Goal: Information Seeking & Learning: Learn about a topic

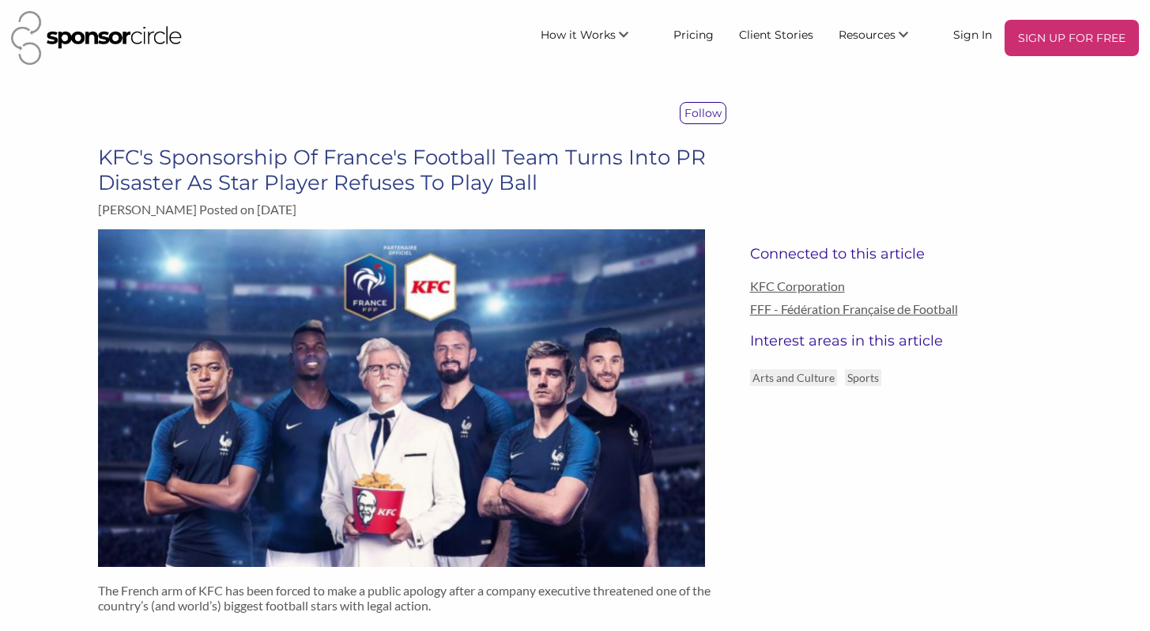
click at [92, 45] on img at bounding box center [96, 38] width 171 height 54
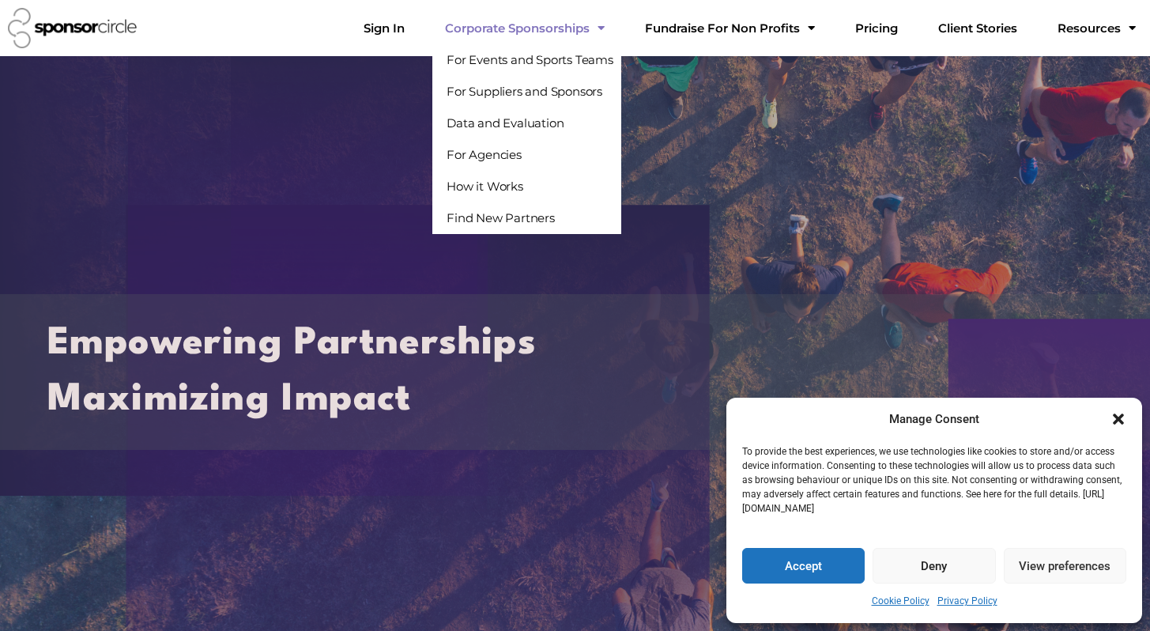
click at [590, 31] on link "Corporate Sponsorships" at bounding box center [524, 29] width 185 height 32
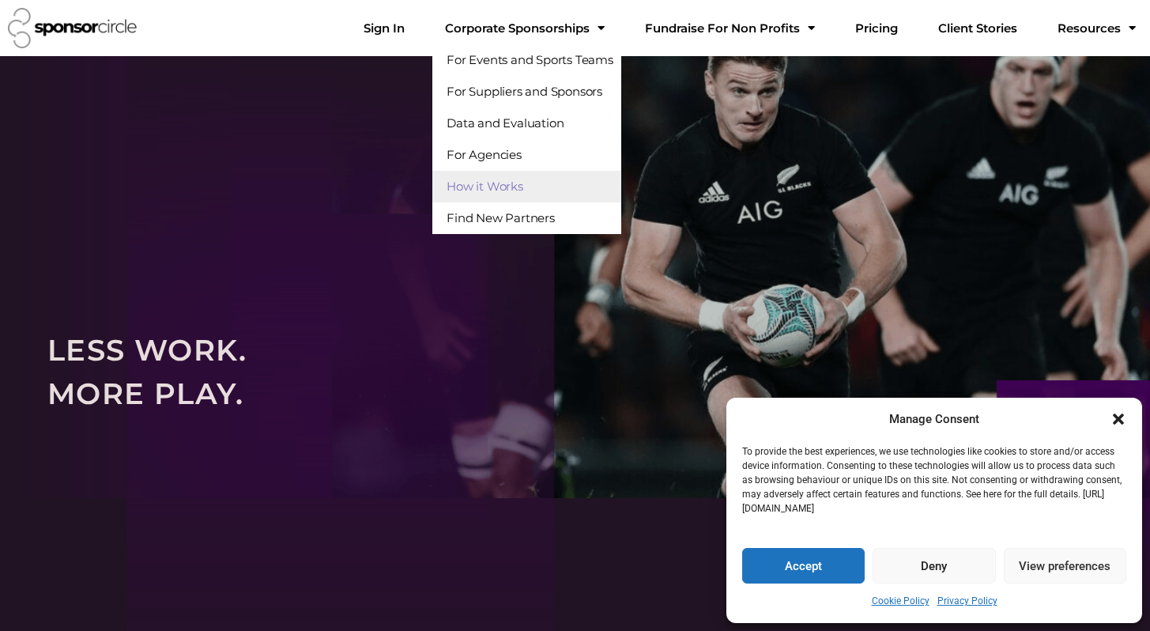
click at [909, 308] on div "LESS WORK. MORE PLAY." at bounding box center [575, 372] width 1150 height 130
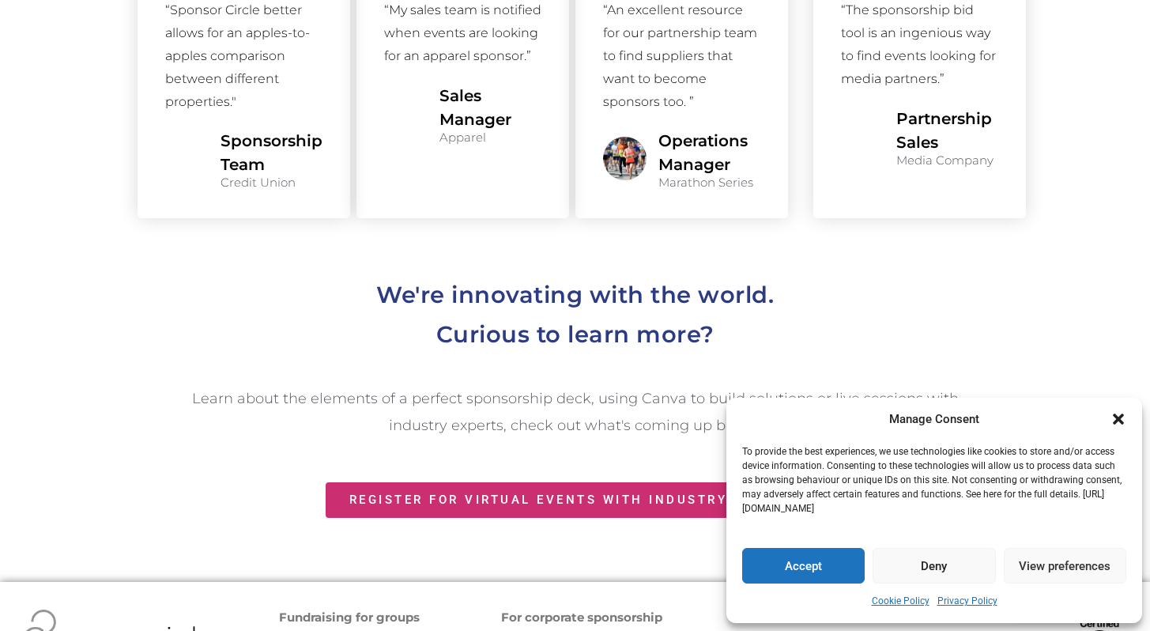
scroll to position [1838, 0]
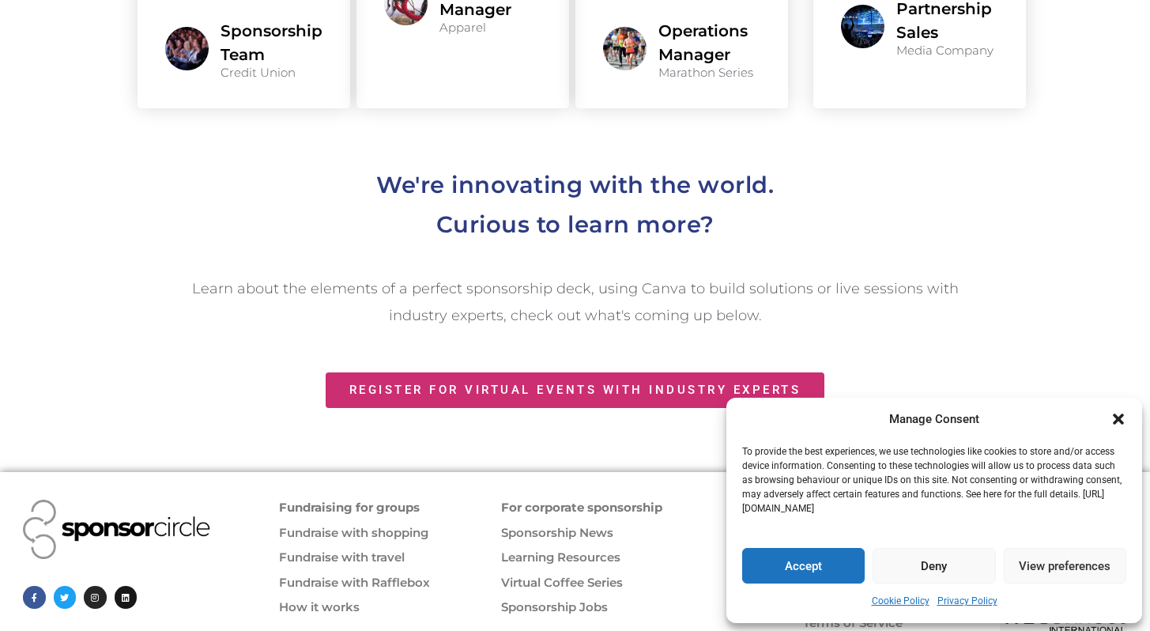
click at [116, 585] on link "Linkedin" at bounding box center [126, 596] width 23 height 23
